Goal: Task Accomplishment & Management: Check status

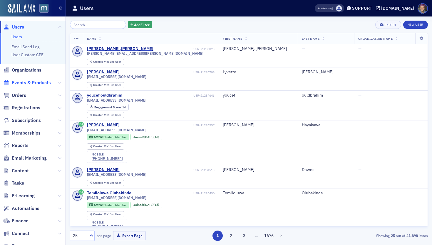
click at [33, 82] on span "Events & Products" at bounding box center [31, 82] width 39 height 6
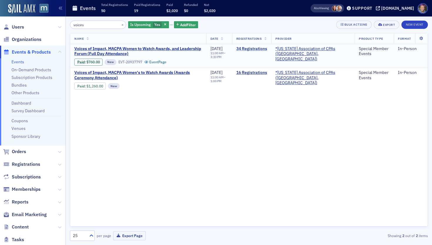
type input "voices"
click at [263, 49] on link "34 Registrations" at bounding box center [251, 48] width 31 height 5
